Goal: Navigation & Orientation: Find specific page/section

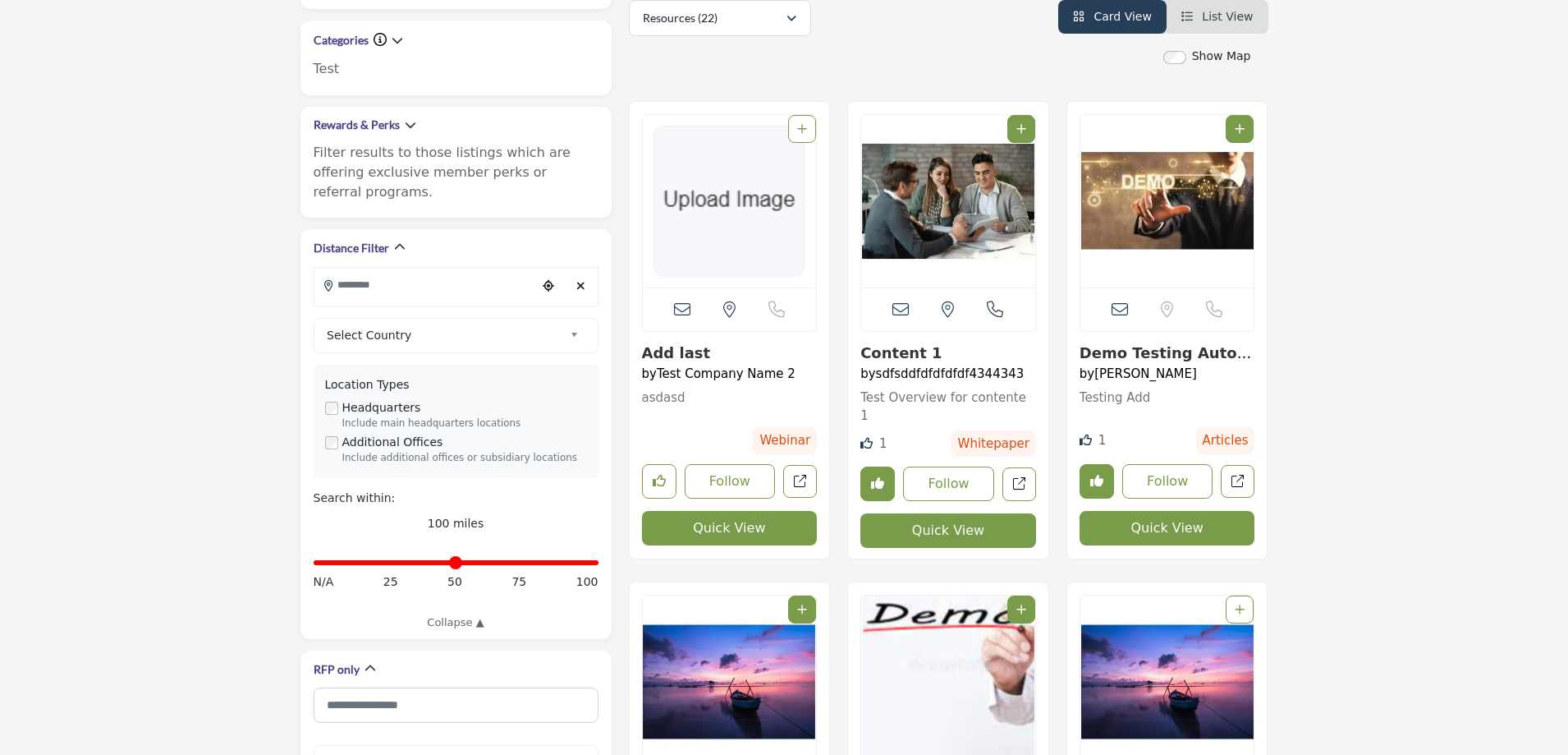
scroll to position [821, 0]
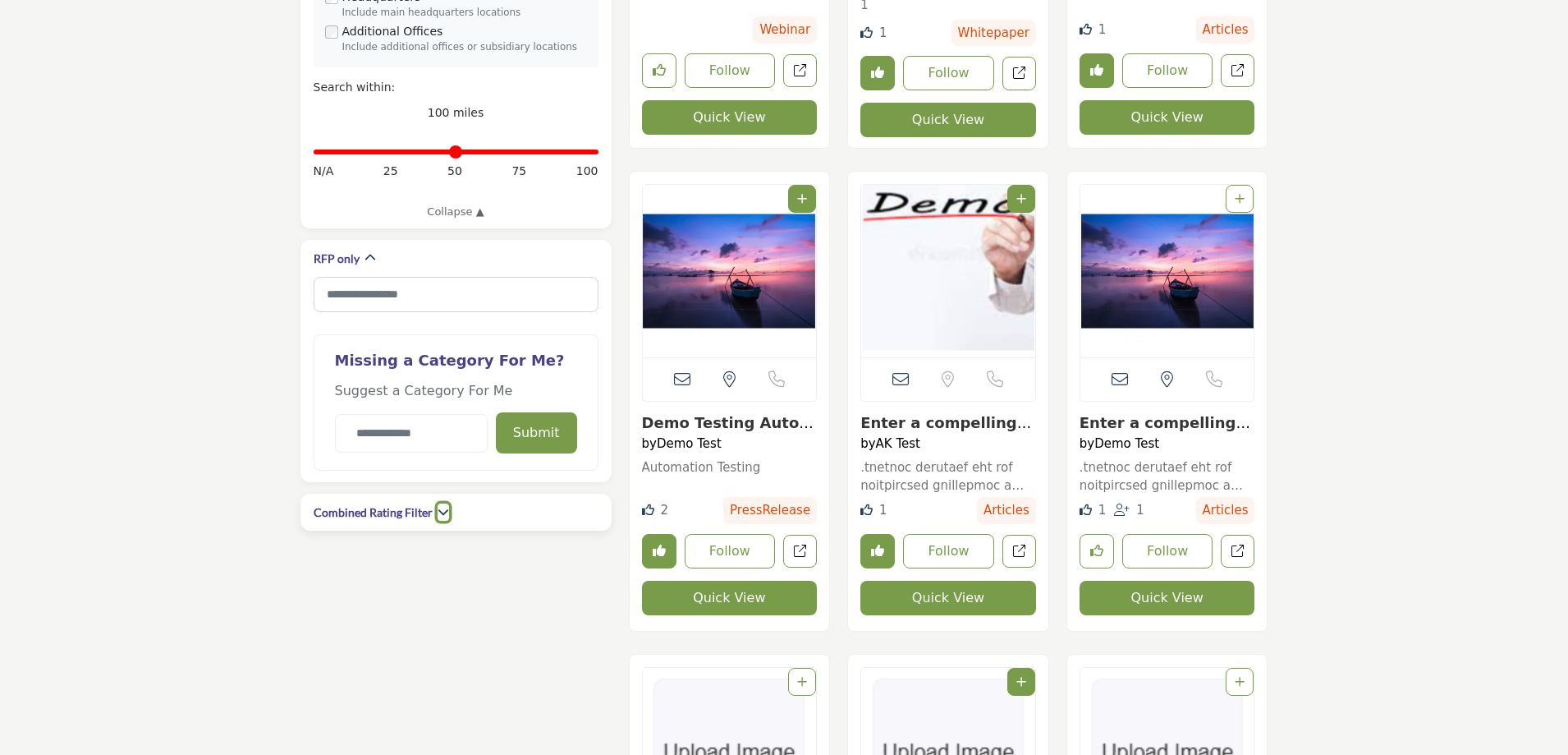
click at [441, 503] on button "button" at bounding box center [443, 512] width 11 height 17
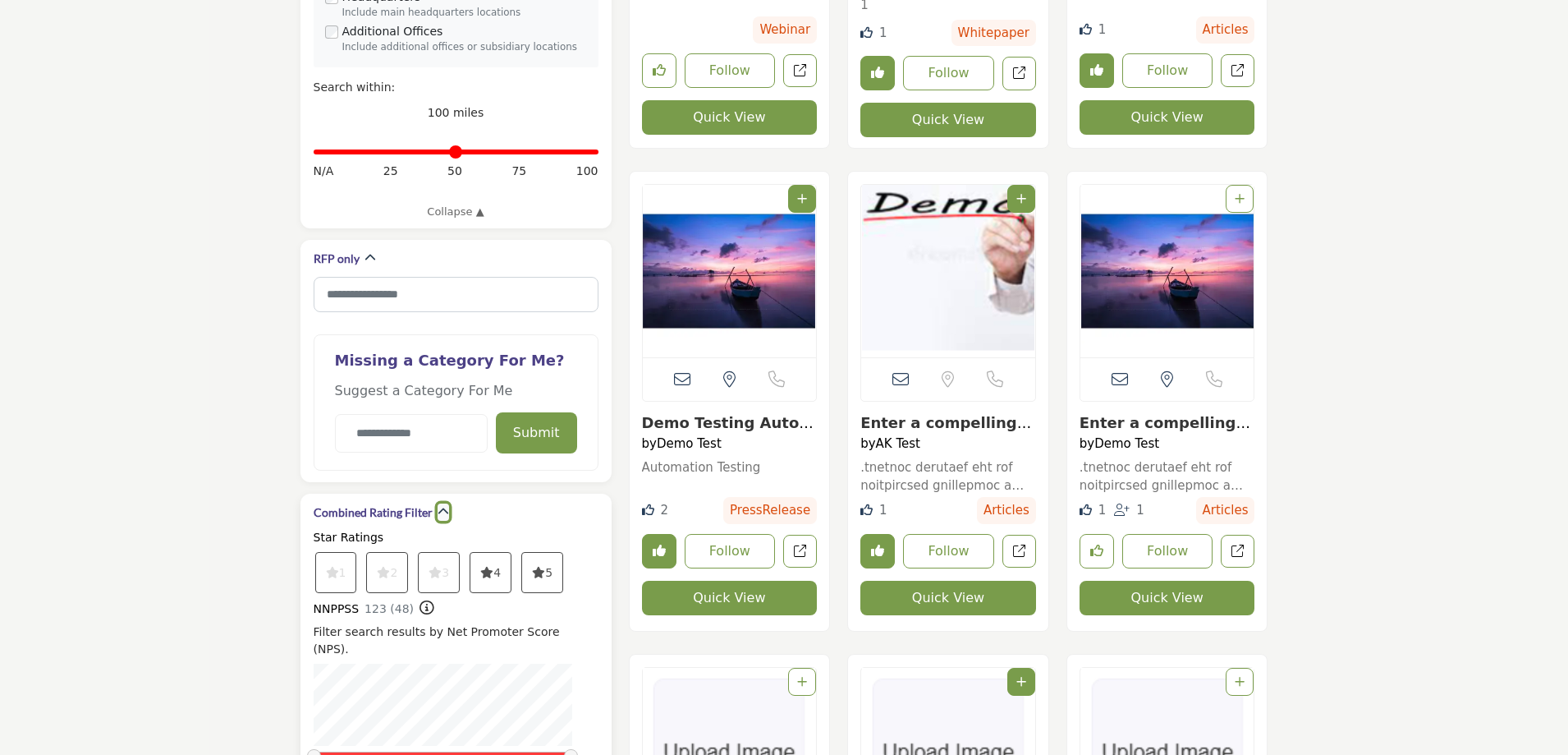
click at [441, 503] on button "button" at bounding box center [443, 512] width 11 height 17
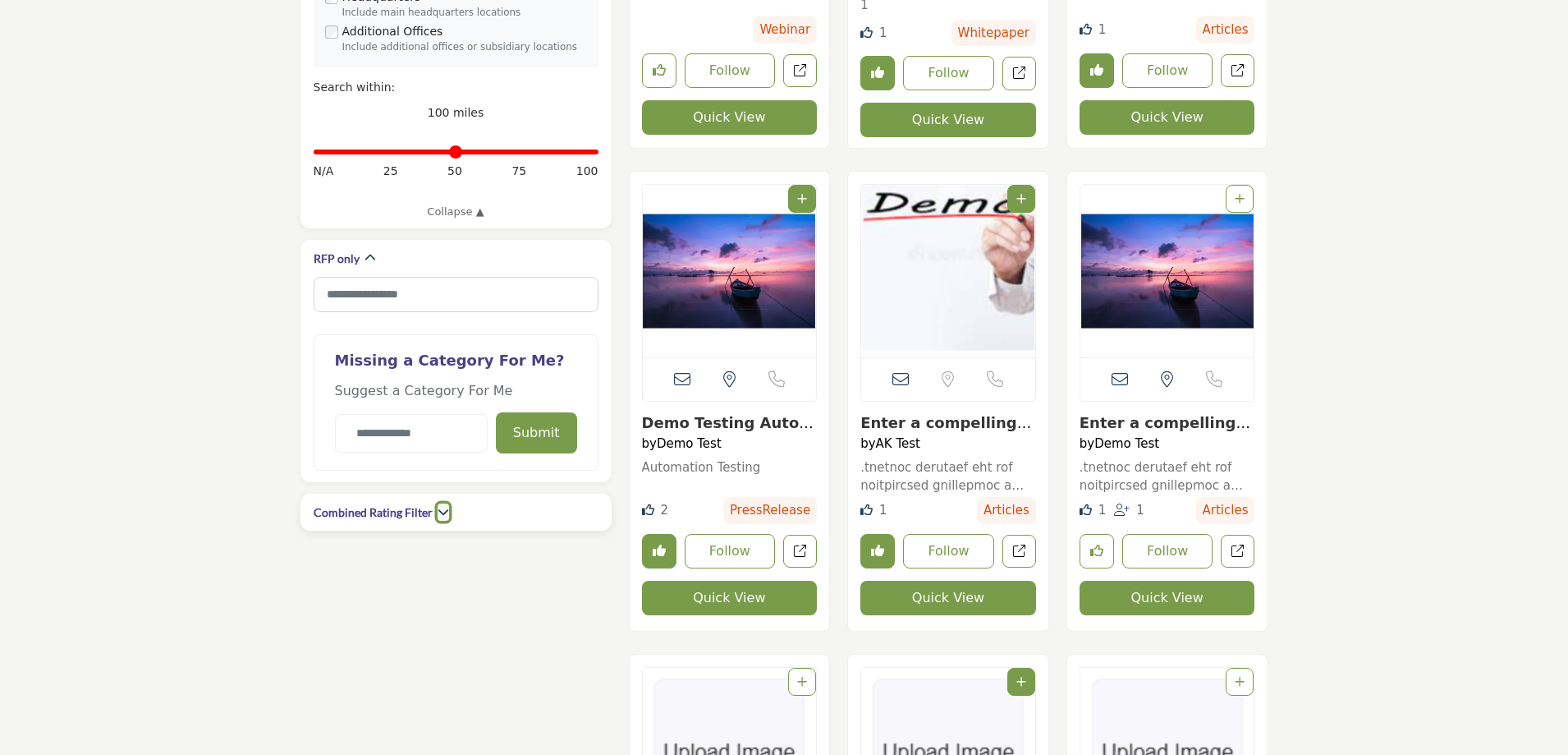
click at [441, 503] on button "button" at bounding box center [443, 512] width 11 height 17
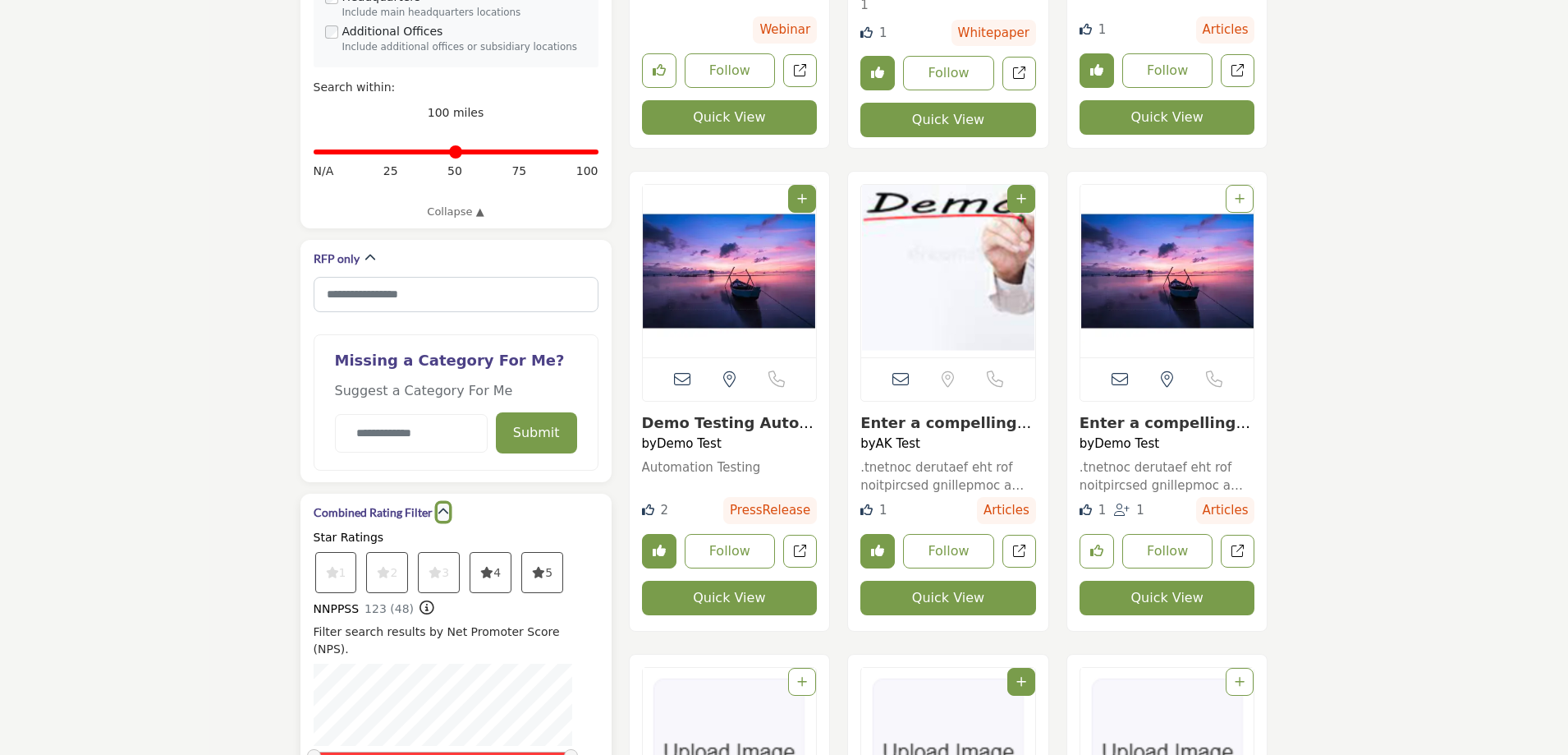
click at [441, 503] on button "button" at bounding box center [443, 512] width 11 height 17
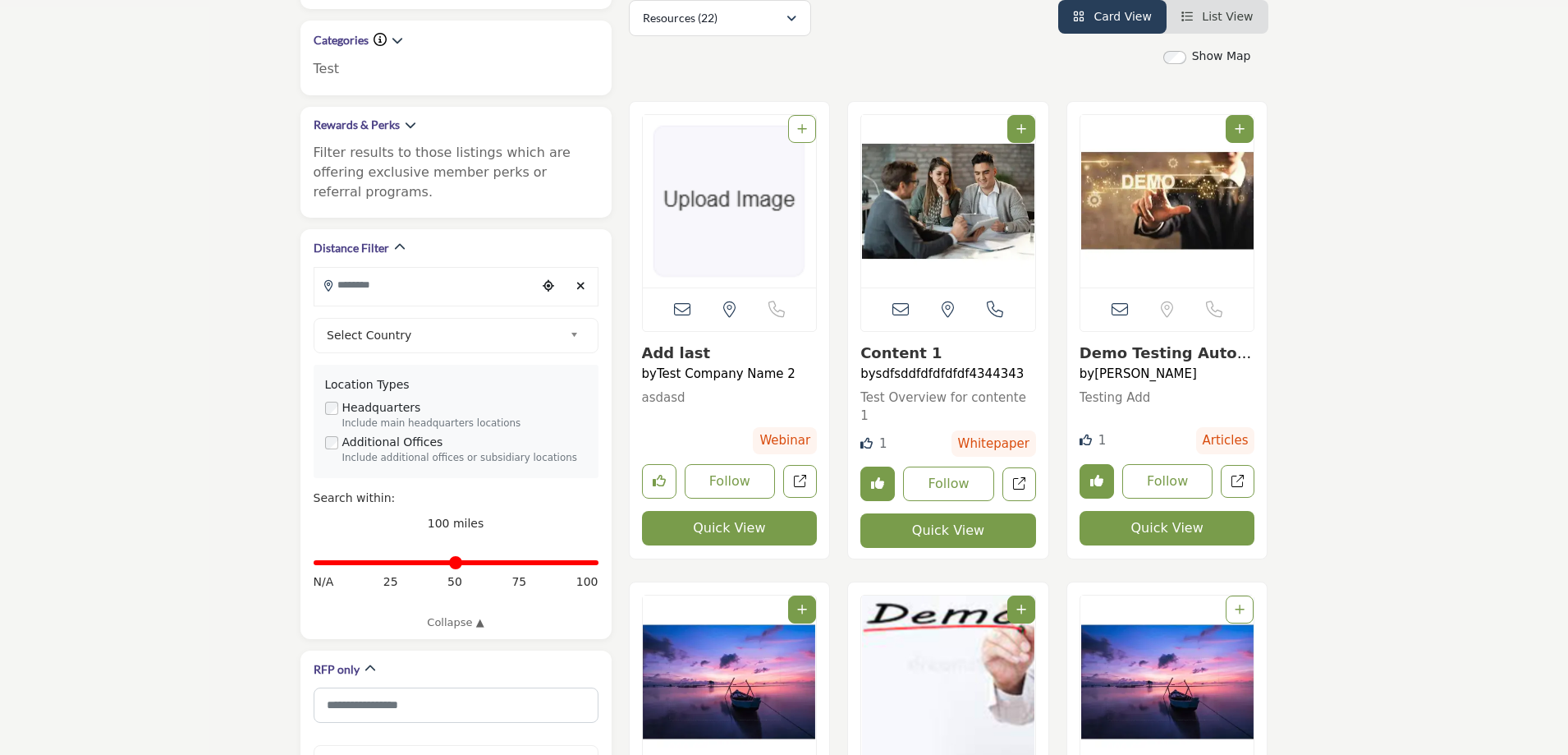
scroll to position [0, 0]
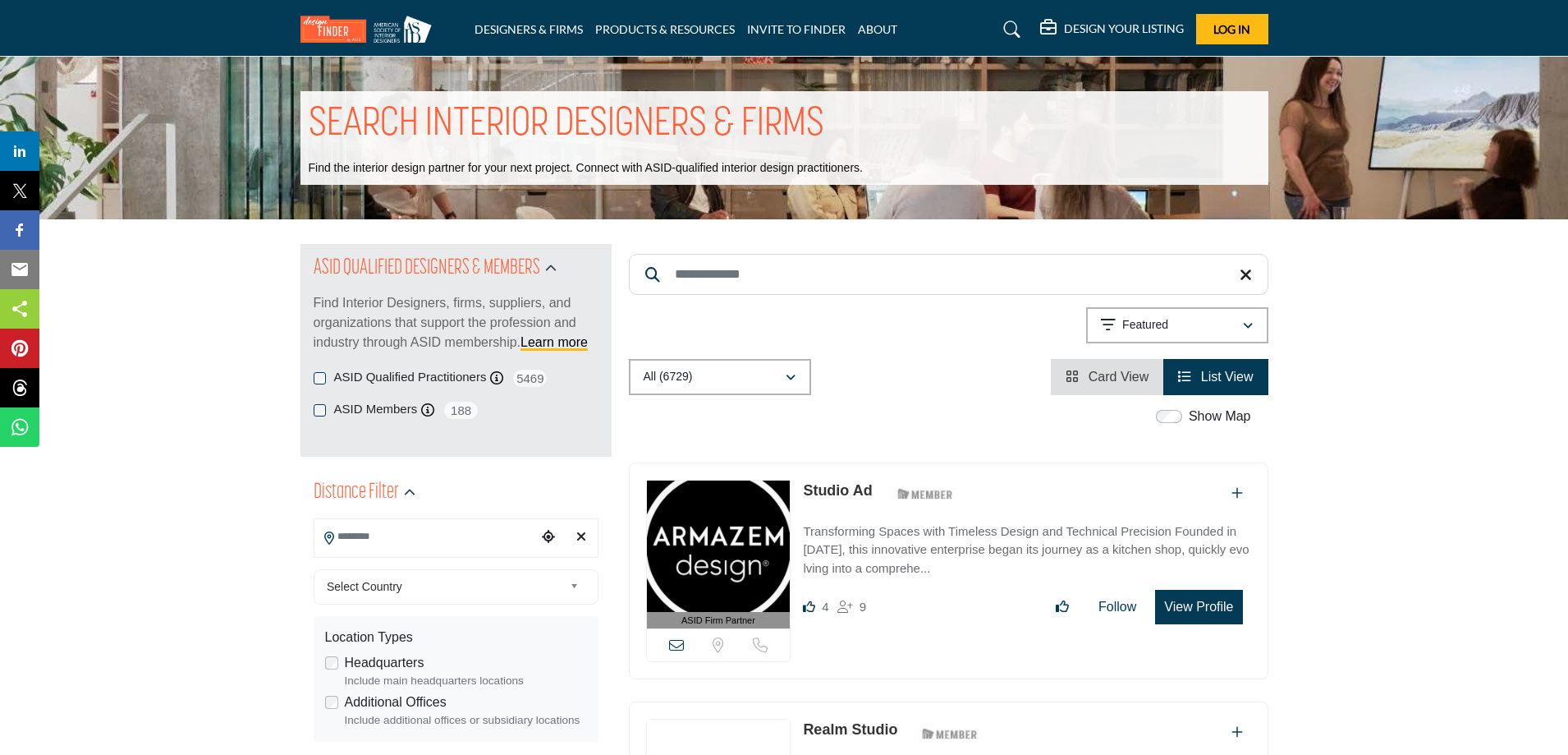
click at [350, 41] on img at bounding box center [370, 29] width 140 height 27
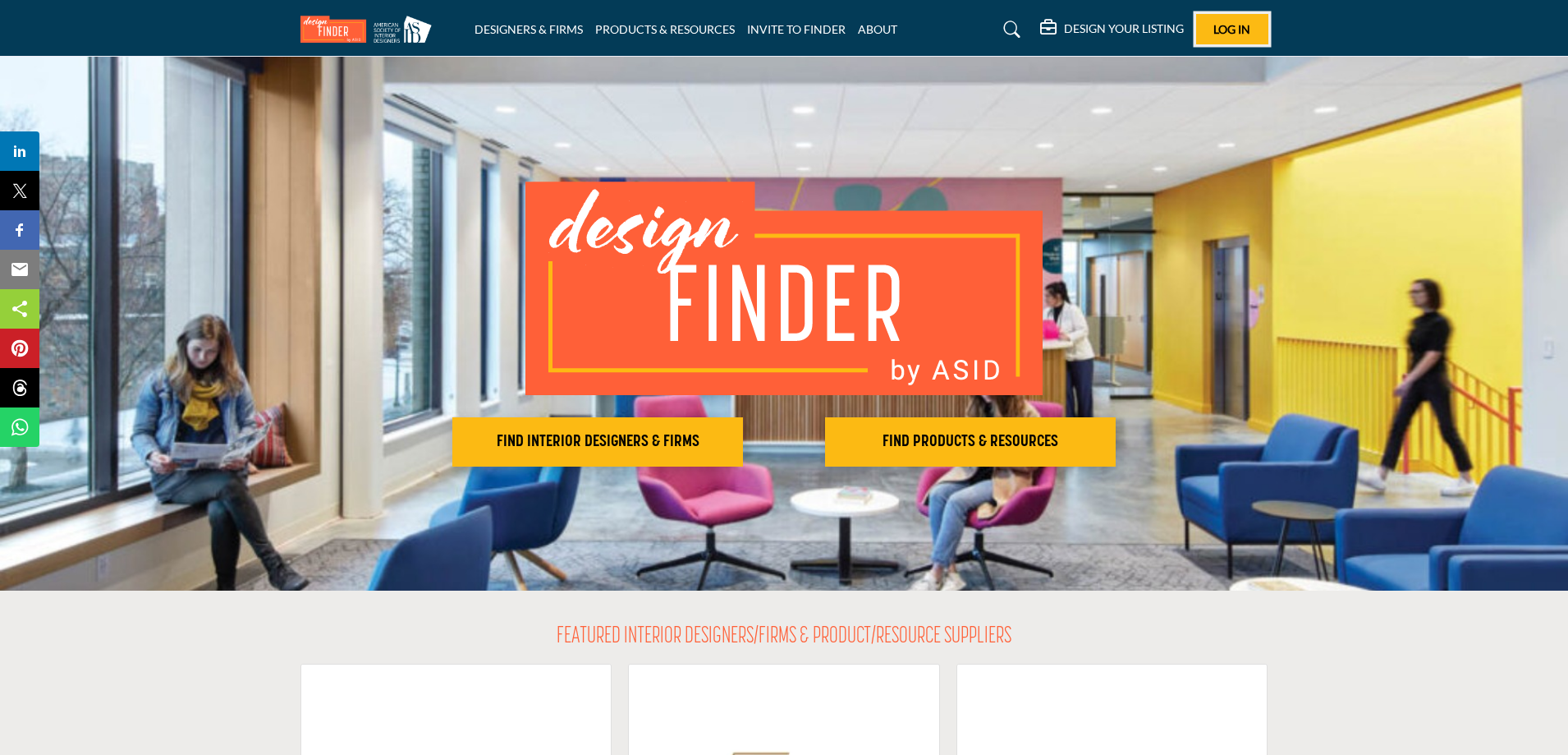
click at [1208, 40] on button "Log In" at bounding box center [1232, 30] width 73 height 31
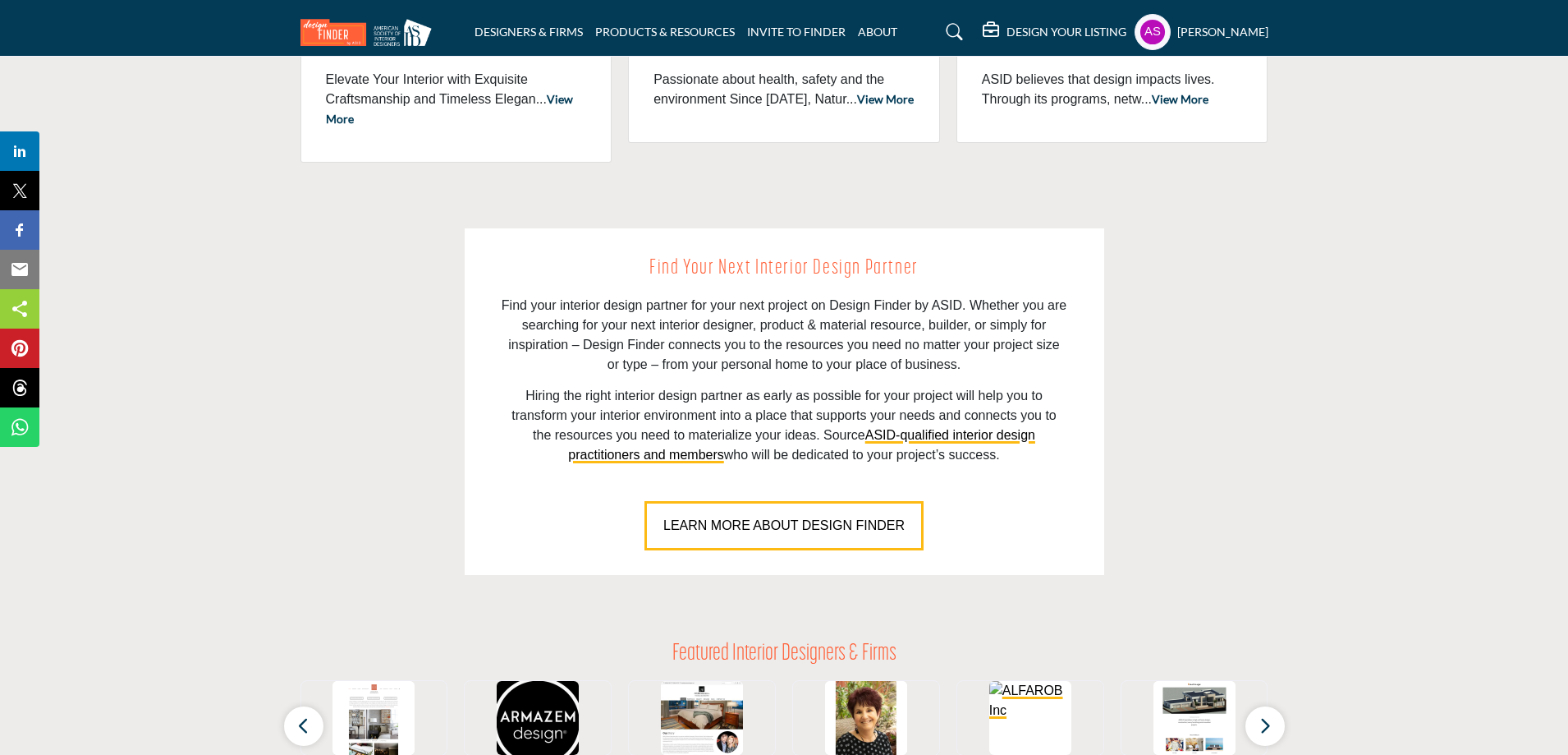
scroll to position [500, 0]
